Goal: Task Accomplishment & Management: Use online tool/utility

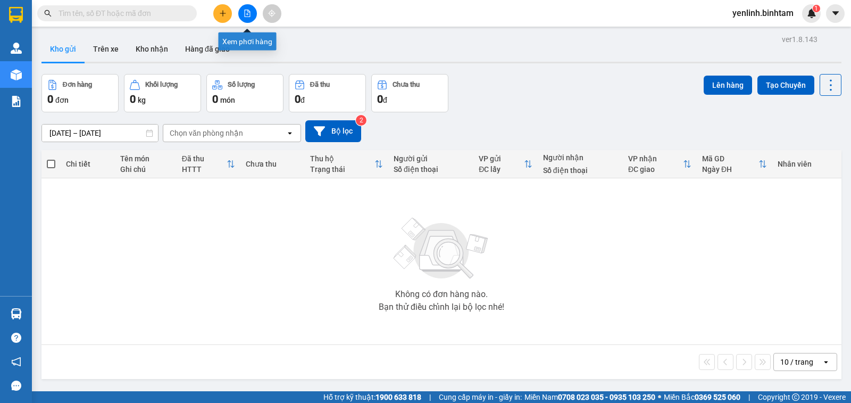
click at [247, 9] on button at bounding box center [247, 13] width 19 height 19
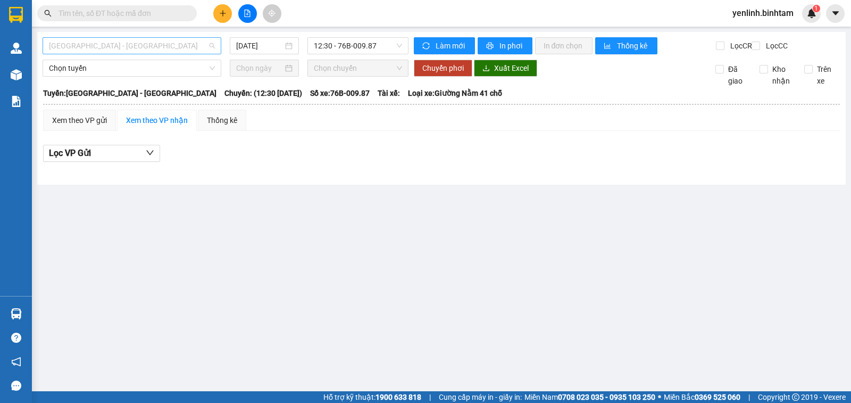
click at [128, 50] on span "Hà Nội - Quảng Ngãi" at bounding box center [132, 46] width 166 height 16
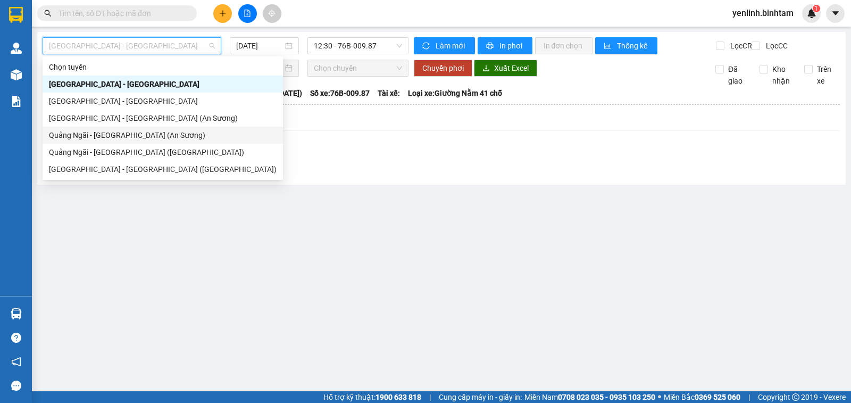
click at [116, 135] on div "Quảng Ngãi - Sài Gòn (An Sương)" at bounding box center [163, 135] width 228 height 12
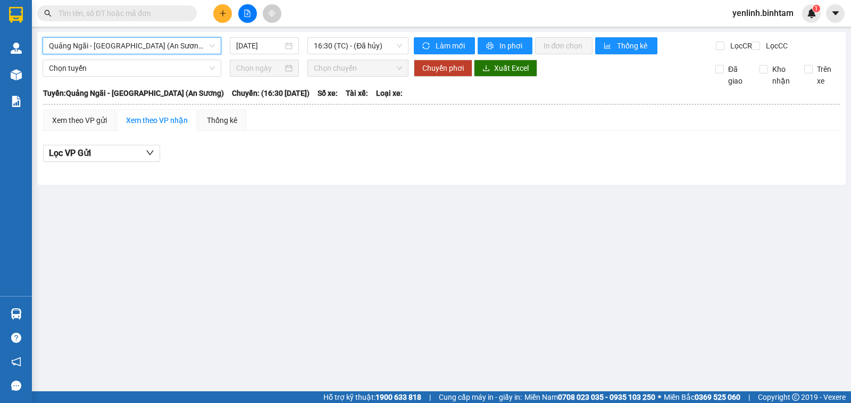
click at [264, 37] on div "Quảng Ngãi - Sài Gòn (An Sương) Quảng Ngãi - Sài Gòn (An Sương) 13/09/2025 16:3…" at bounding box center [441, 108] width 808 height 153
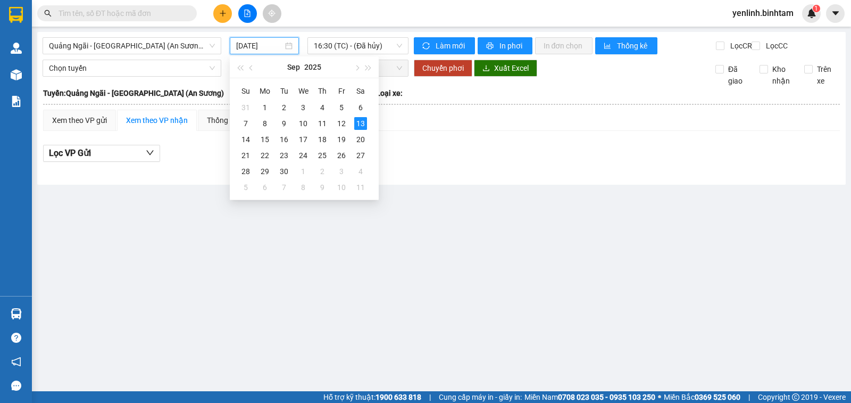
click at [261, 43] on input "13/09/2025" at bounding box center [259, 46] width 47 height 12
click at [302, 124] on div "10" at bounding box center [303, 123] width 13 height 13
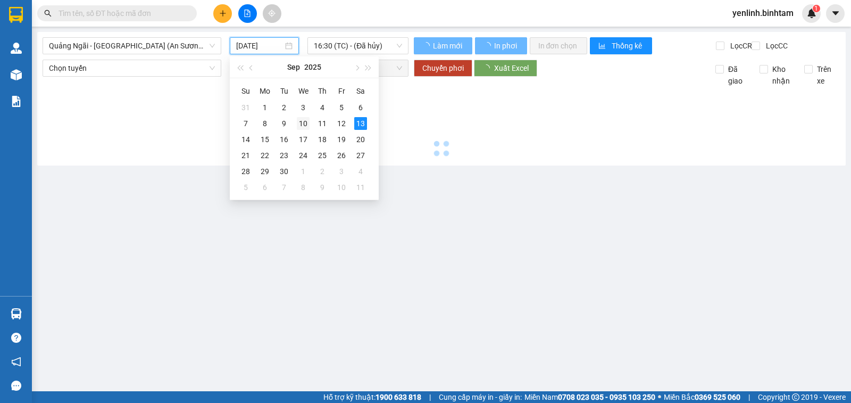
type input "10/09/2025"
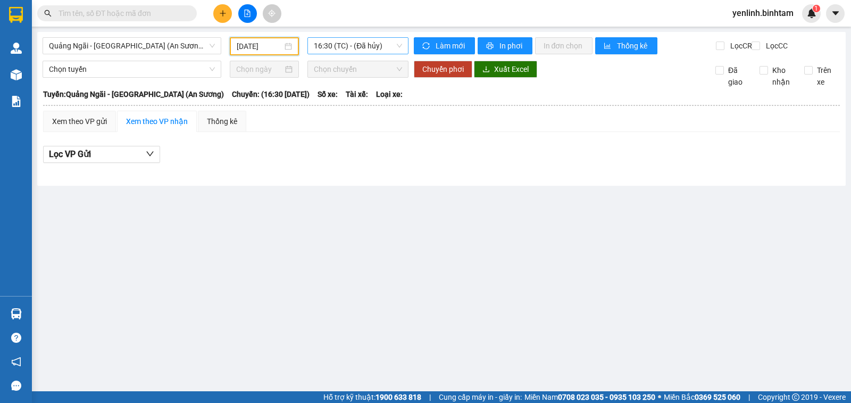
click at [366, 43] on span "16:30 (TC) - (Đã hủy)" at bounding box center [358, 46] width 88 height 16
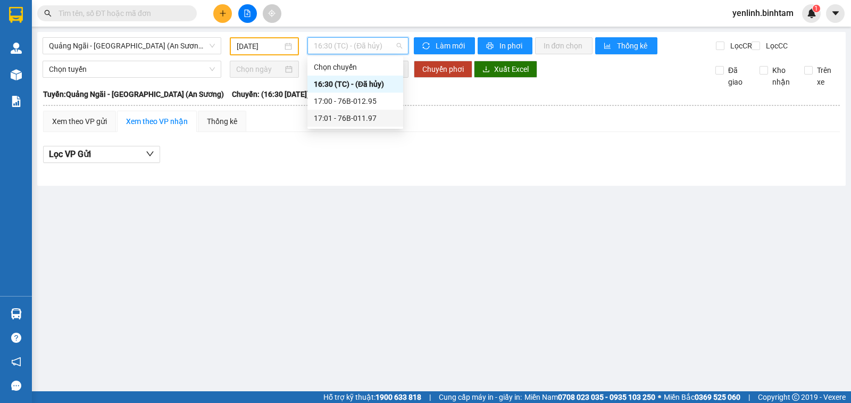
click at [359, 117] on div "17:01 - 76B-011.97" at bounding box center [355, 118] width 83 height 12
